Goal: Information Seeking & Learning: Learn about a topic

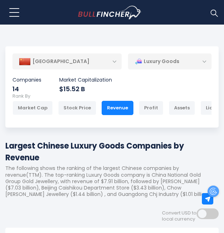
click at [133, 64] on div "Luxury Goods" at bounding box center [169, 61] width 83 height 16
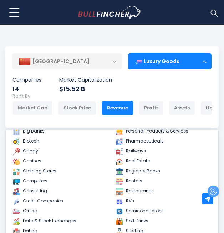
scroll to position [87, 0]
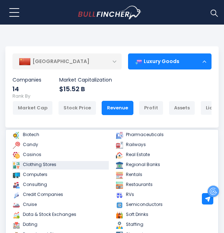
click at [39, 169] on link "Clothing Stores" at bounding box center [60, 165] width 97 height 9
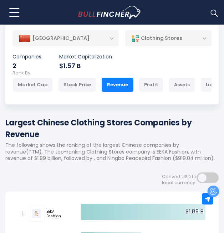
scroll to position [21, 0]
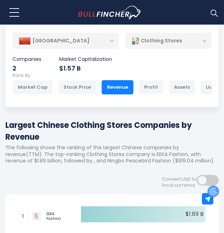
click at [140, 45] on div "Clothing Stores" at bounding box center [168, 41] width 86 height 16
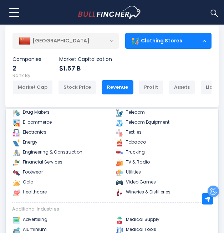
scroll to position [219, 0]
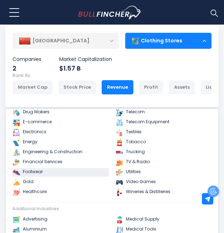
click at [33, 174] on link "Footwear" at bounding box center [60, 172] width 97 height 9
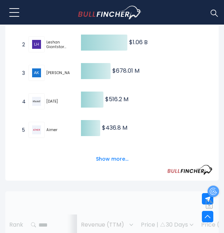
scroll to position [223, 0]
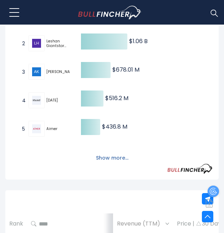
click at [112, 160] on button "Show more..." at bounding box center [112, 158] width 41 height 12
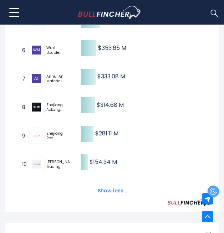
scroll to position [0, 0]
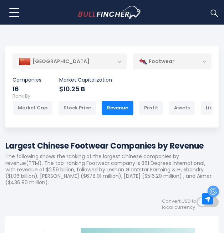
click at [162, 66] on div "Footwear" at bounding box center [172, 61] width 78 height 16
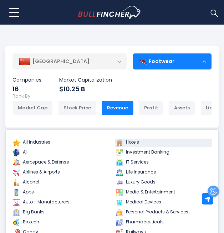
click at [144, 145] on link "Hotels" at bounding box center [163, 143] width 97 height 9
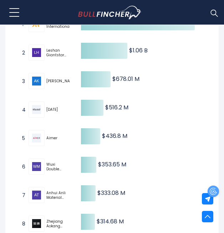
scroll to position [218, 0]
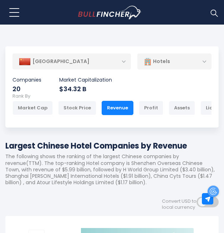
click at [190, 58] on div "Hotels" at bounding box center [174, 61] width 74 height 16
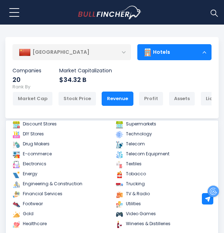
scroll to position [199, 0]
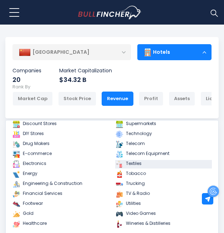
click at [129, 167] on link "Textiles" at bounding box center [163, 164] width 97 height 9
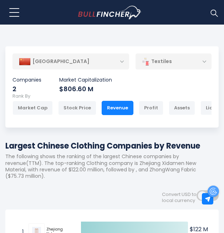
click at [135, 60] on div "Textiles" at bounding box center [173, 61] width 76 height 16
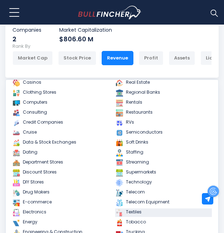
scroll to position [114, 0]
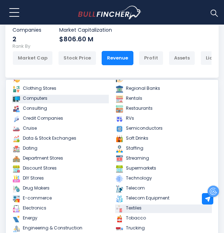
click at [38, 103] on link "Computers" at bounding box center [60, 99] width 97 height 9
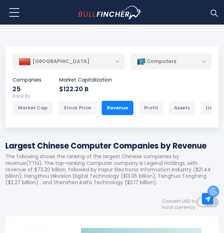
click at [138, 67] on div "Computers" at bounding box center [171, 61] width 81 height 16
click at [154, 59] on div "Computers" at bounding box center [171, 61] width 81 height 16
